Goal: Information Seeking & Learning: Learn about a topic

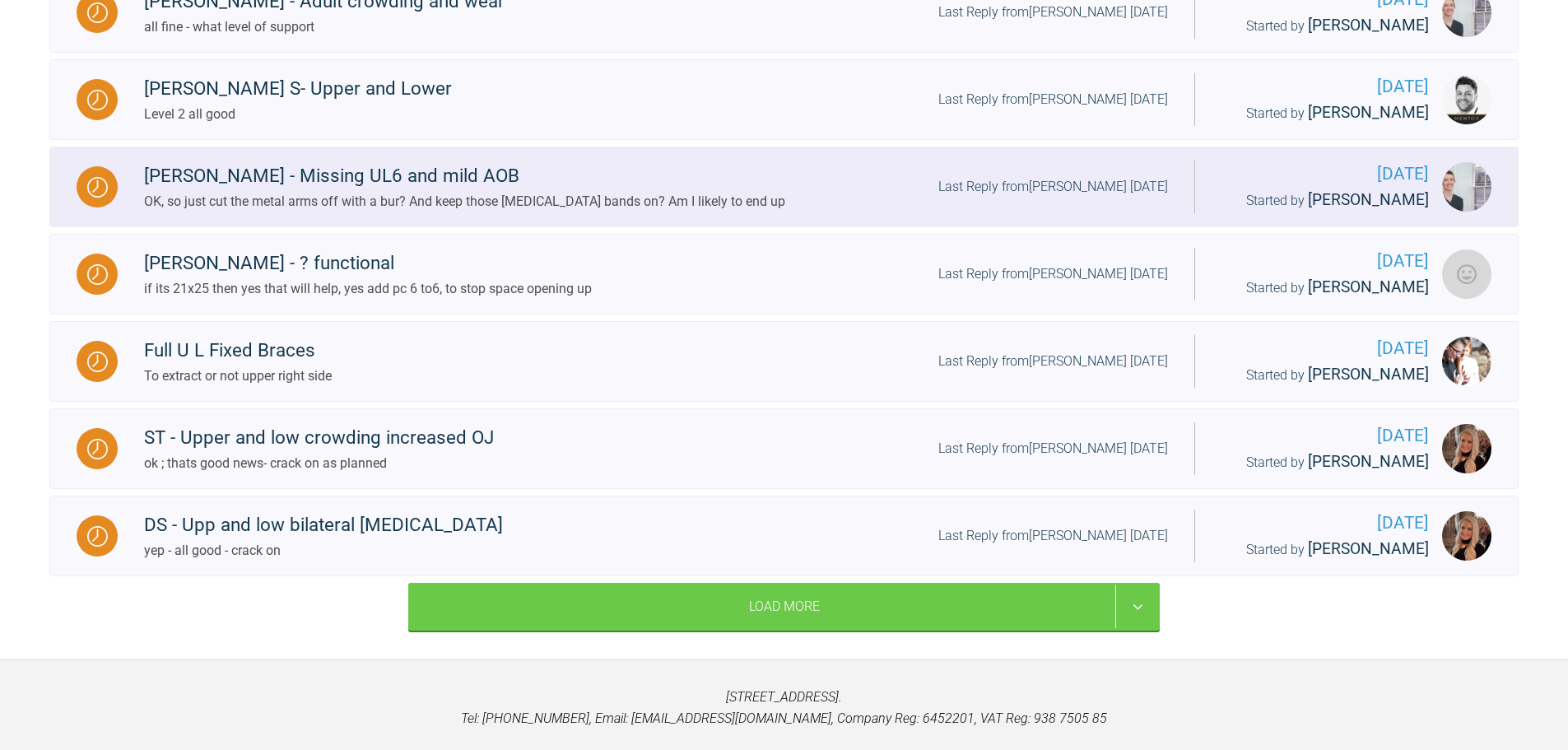
scroll to position [1378, 0]
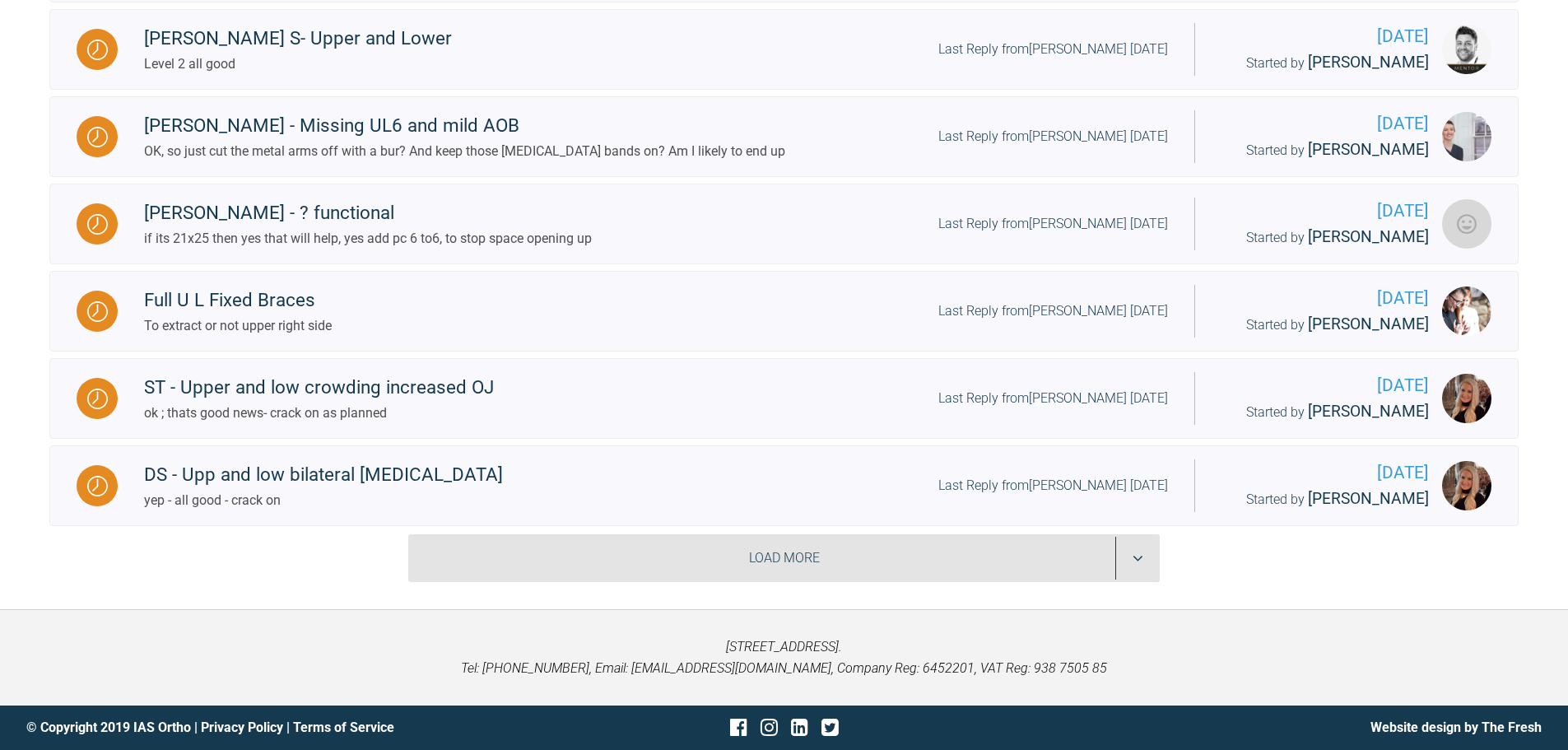
click at [873, 561] on div "Load More" at bounding box center [784, 558] width 751 height 48
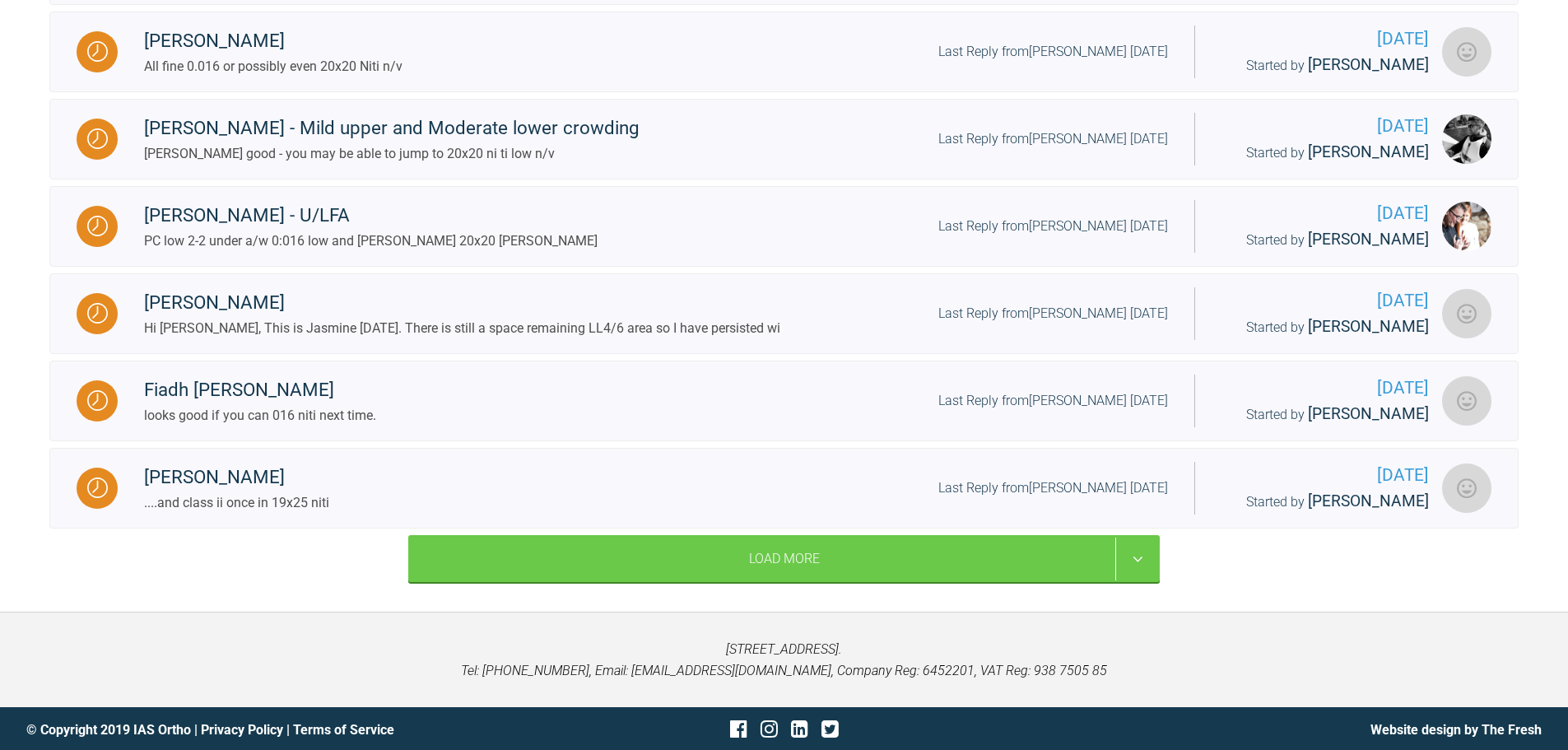
scroll to position [3124, 0]
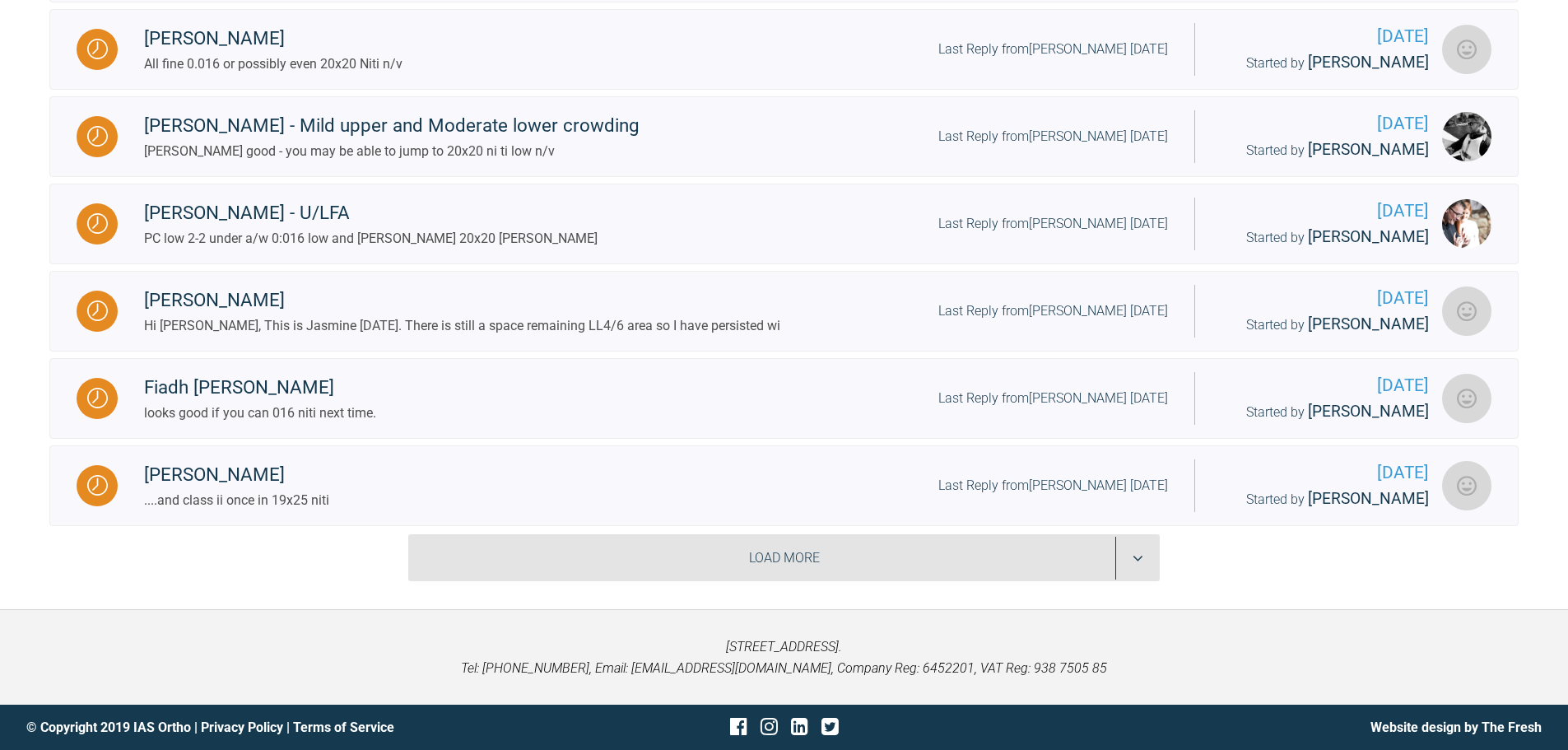
click at [1044, 573] on div "Load More" at bounding box center [784, 558] width 751 height 48
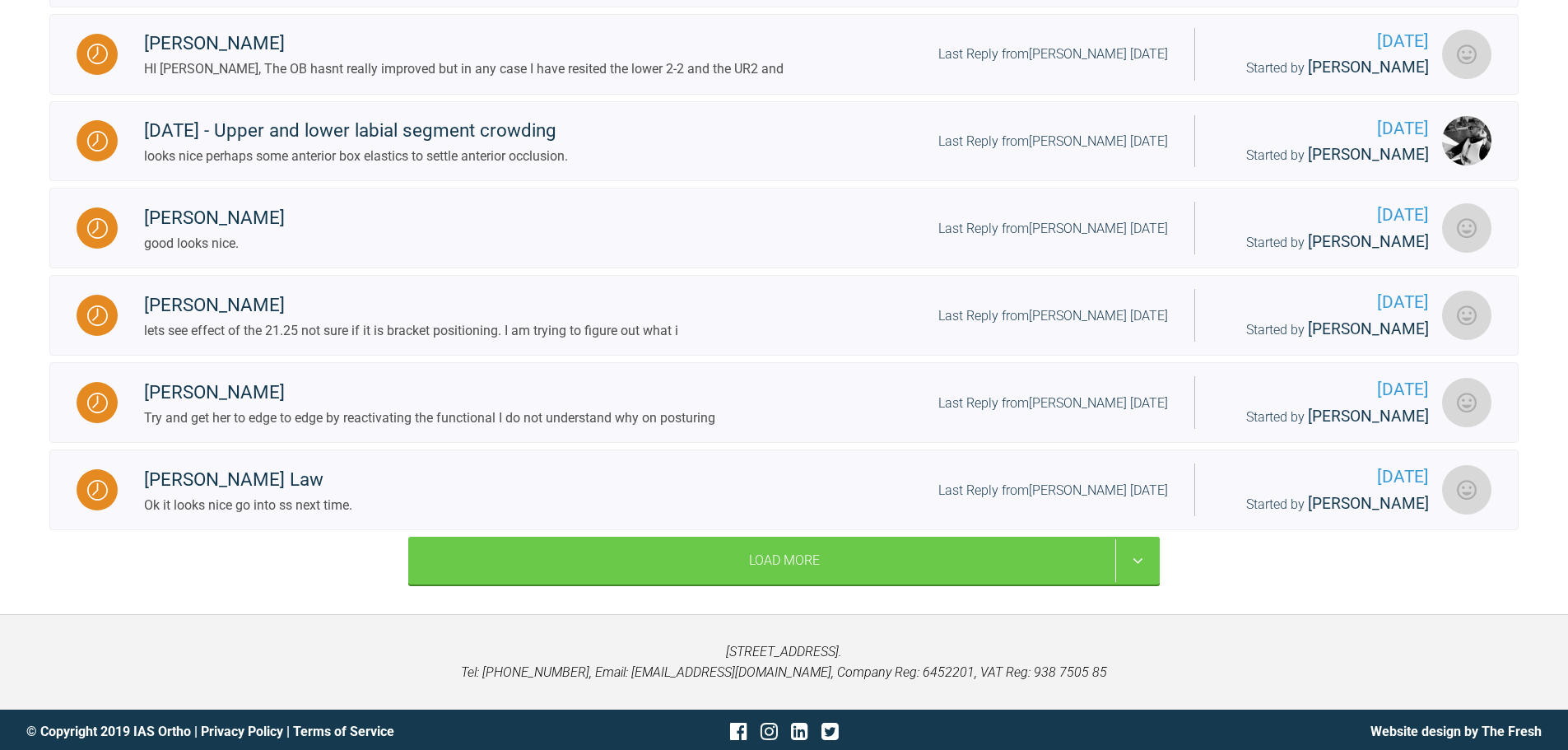
scroll to position [4781, 0]
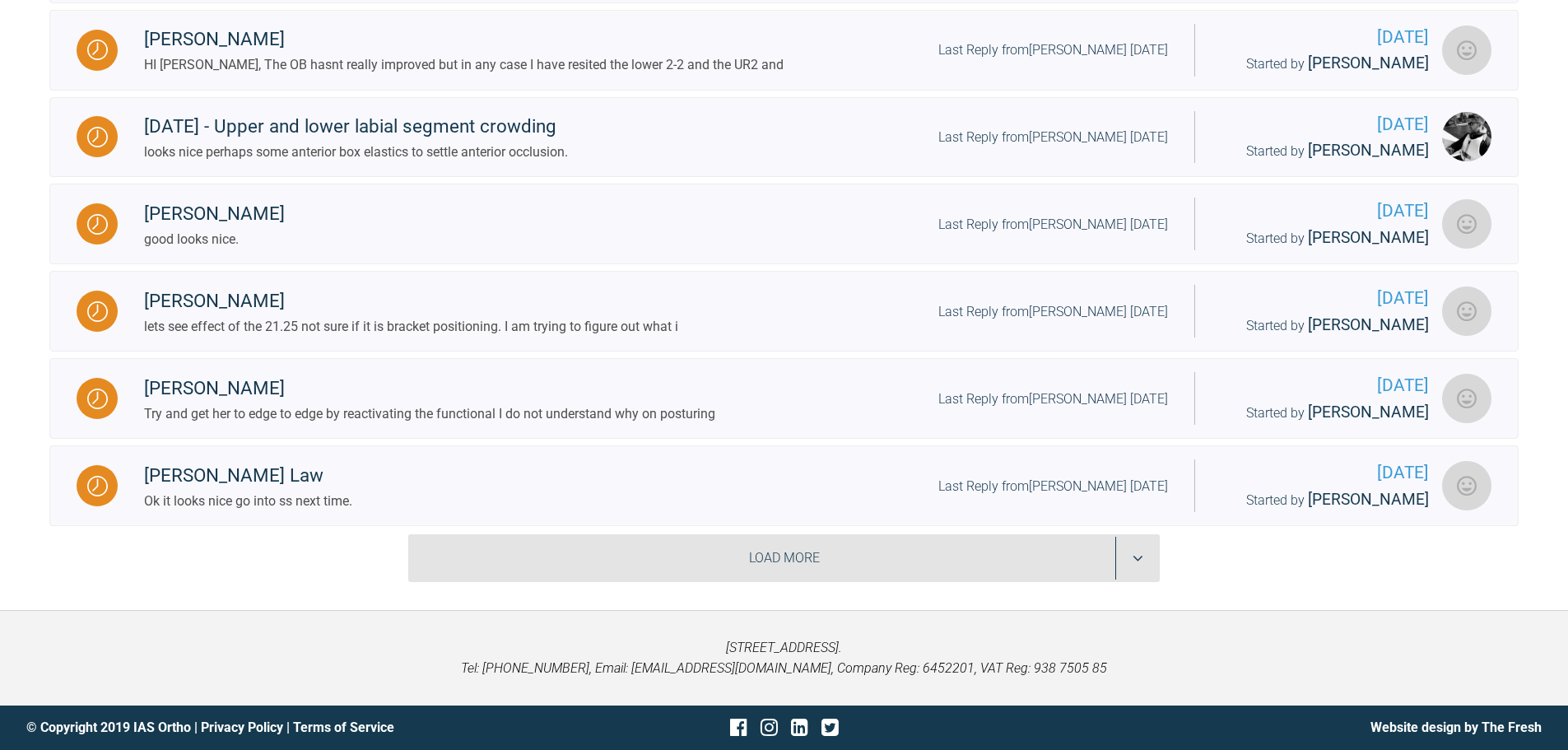
click at [867, 564] on div "Load More" at bounding box center [784, 558] width 751 height 48
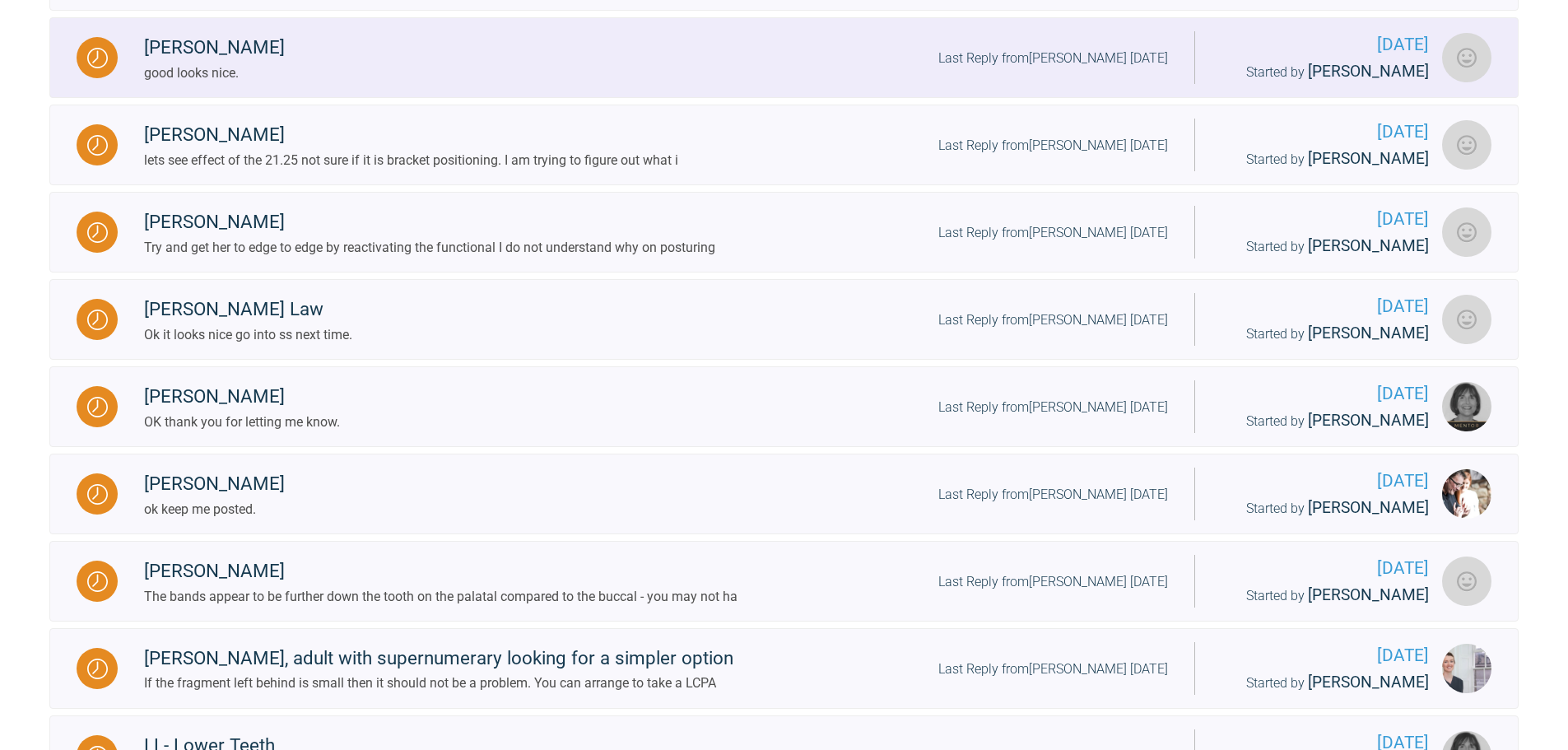
scroll to position [4946, 0]
